Goal: Information Seeking & Learning: Learn about a topic

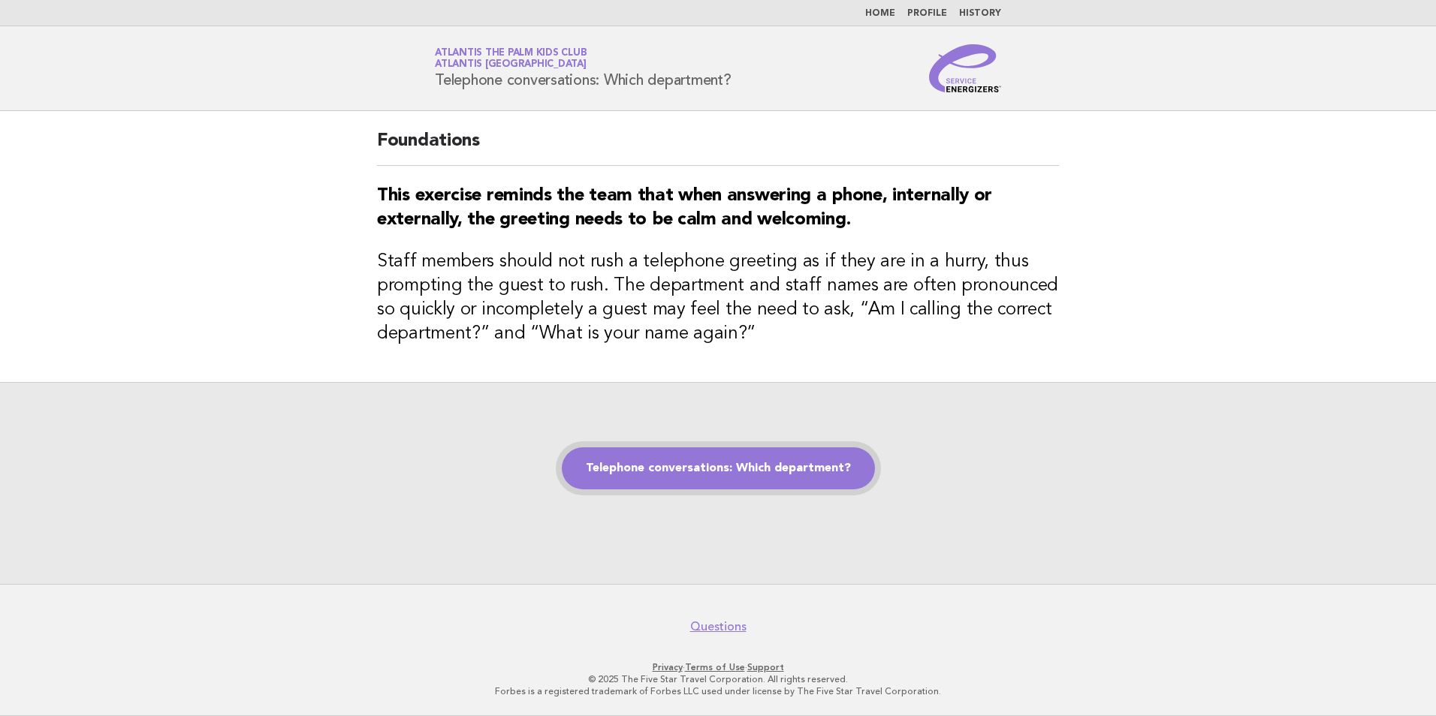
click at [727, 463] on link "Telephone conversations: Which department?" at bounding box center [718, 469] width 313 height 42
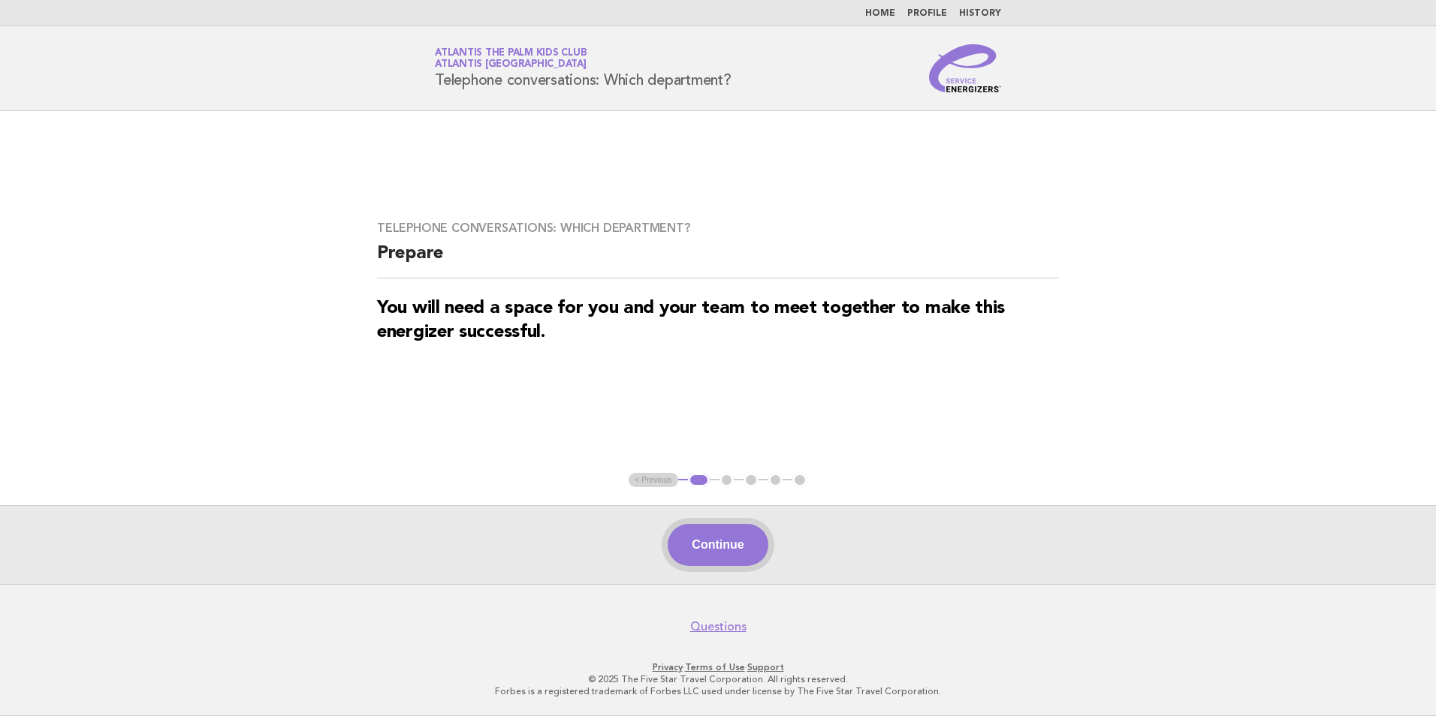
click at [705, 554] on button "Continue" at bounding box center [718, 545] width 100 height 42
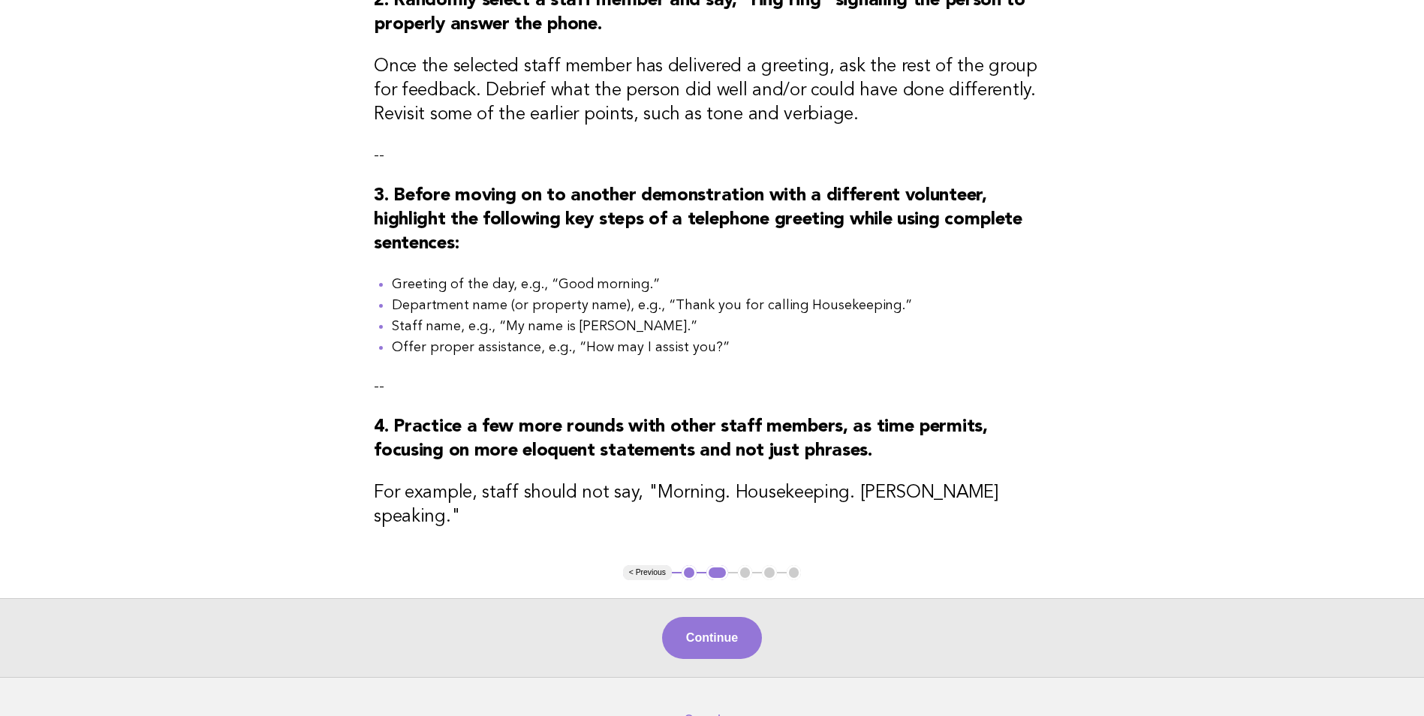
scroll to position [547, 0]
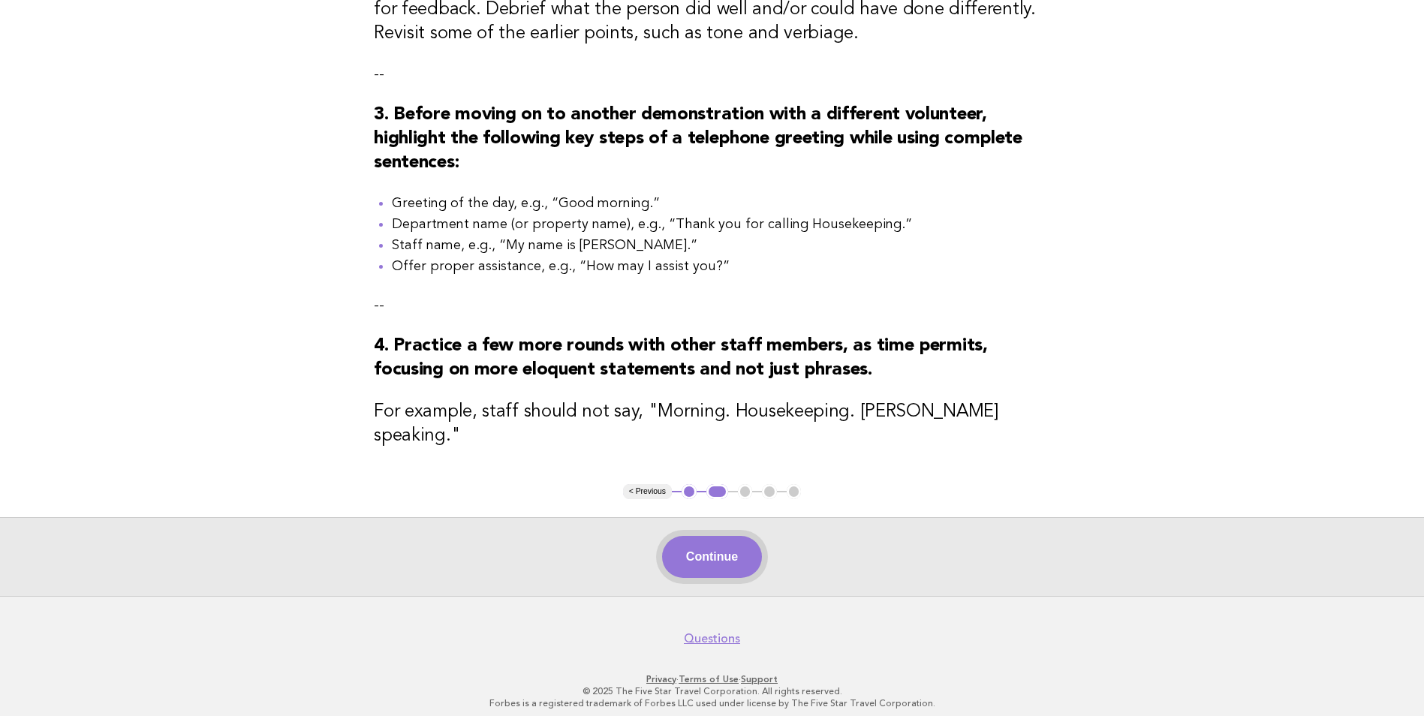
click at [748, 542] on button "Continue" at bounding box center [712, 557] width 100 height 42
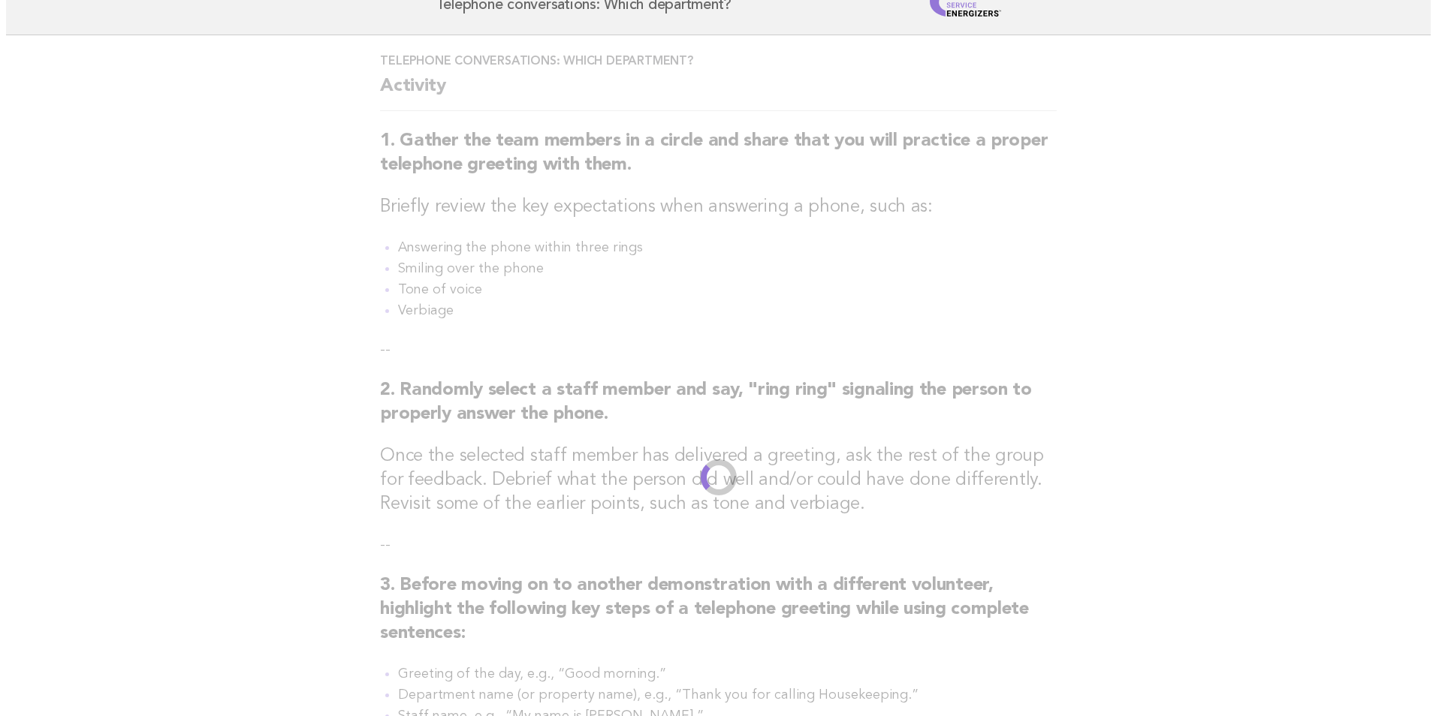
scroll to position [0, 0]
